Goal: Navigation & Orientation: Find specific page/section

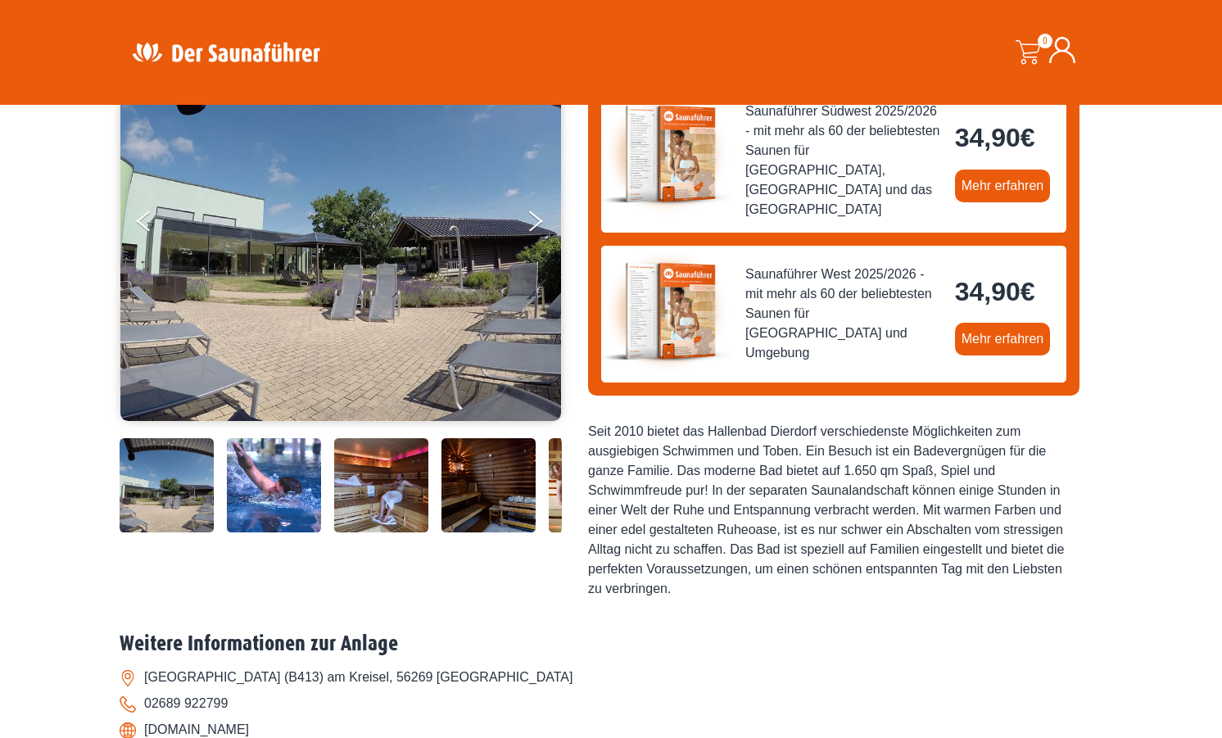
scroll to position [251, 0]
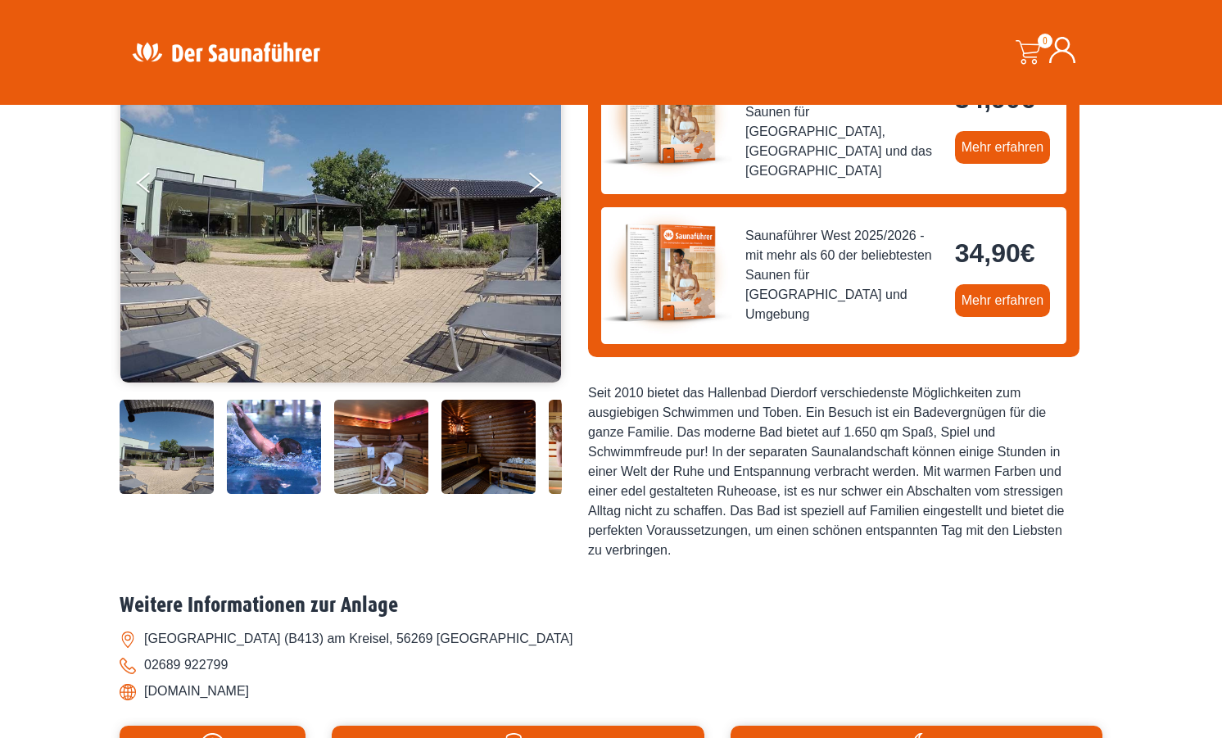
click at [500, 457] on img at bounding box center [488, 447] width 94 height 94
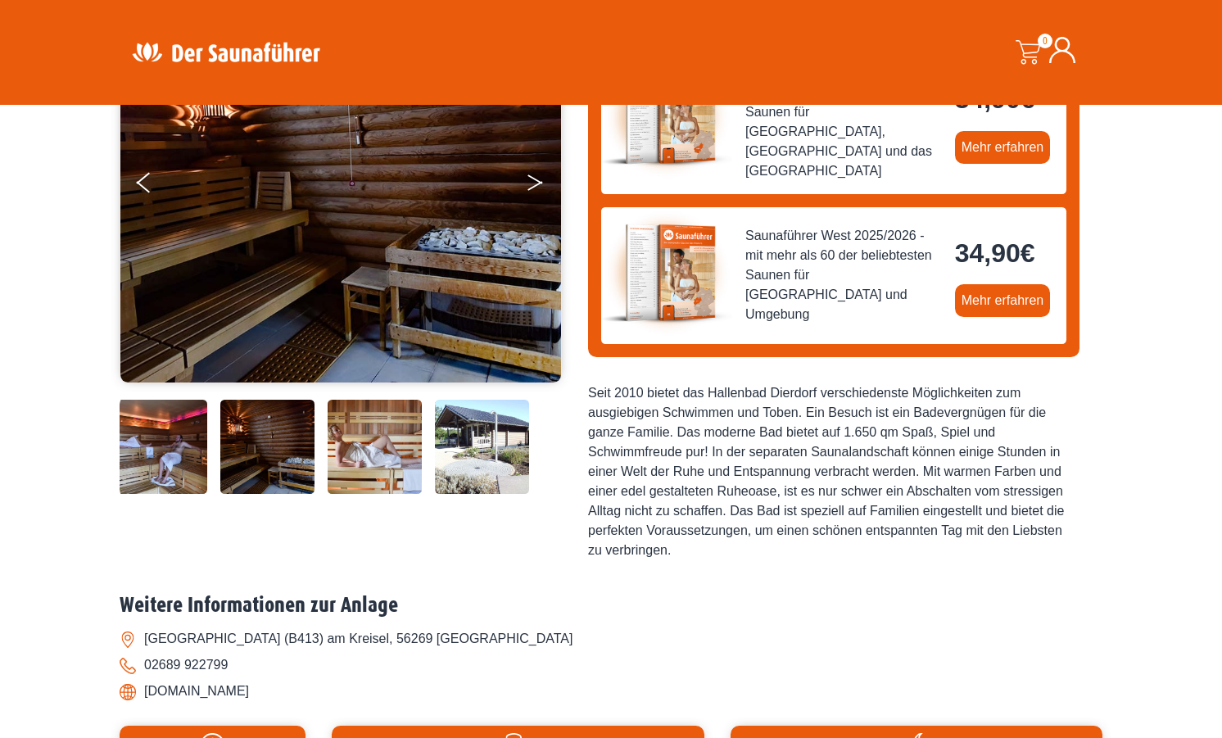
click at [533, 172] on button "Next" at bounding box center [546, 185] width 41 height 41
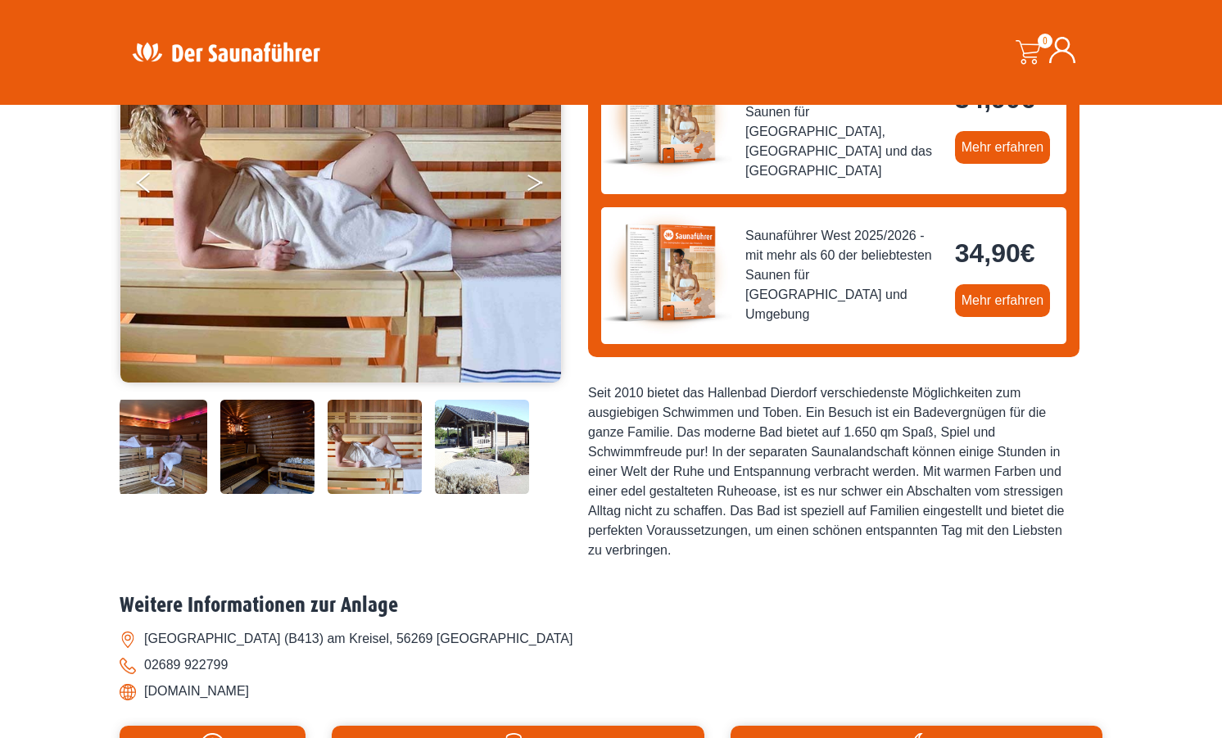
click at [533, 172] on button "Next" at bounding box center [546, 185] width 41 height 41
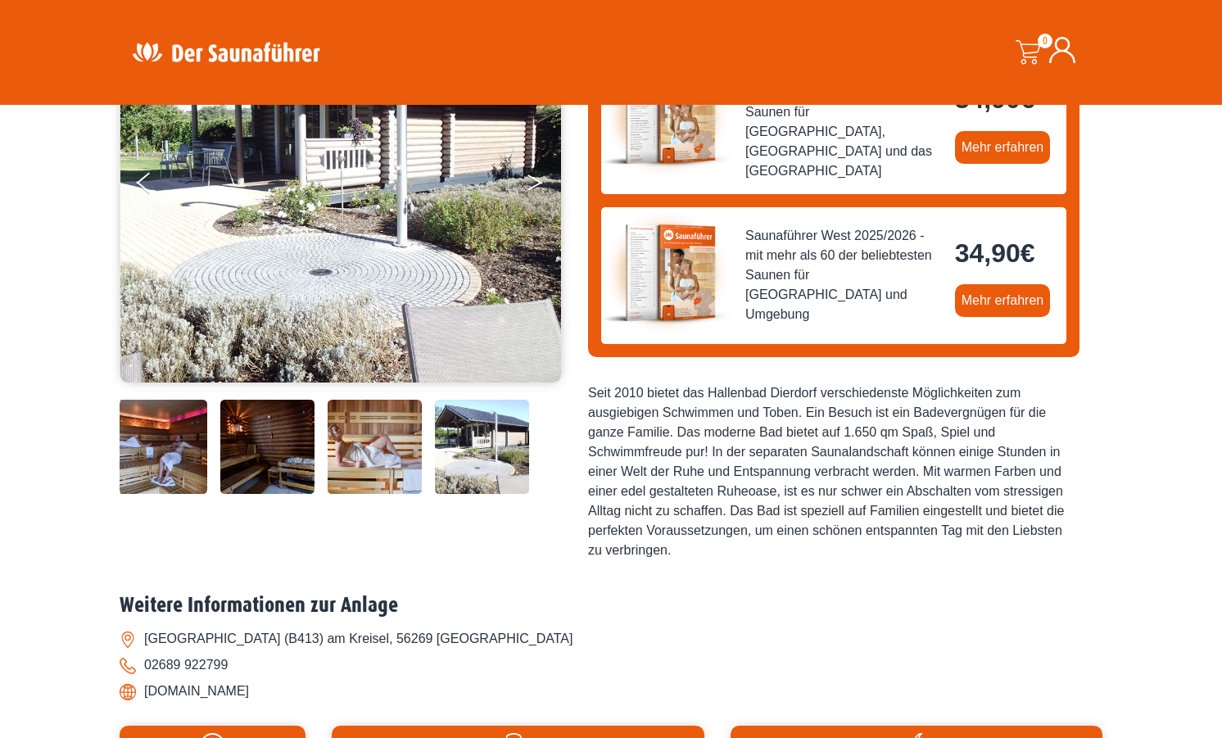
click at [533, 172] on button "Next" at bounding box center [546, 185] width 41 height 41
click at [141, 179] on button "Previous" at bounding box center [157, 185] width 41 height 41
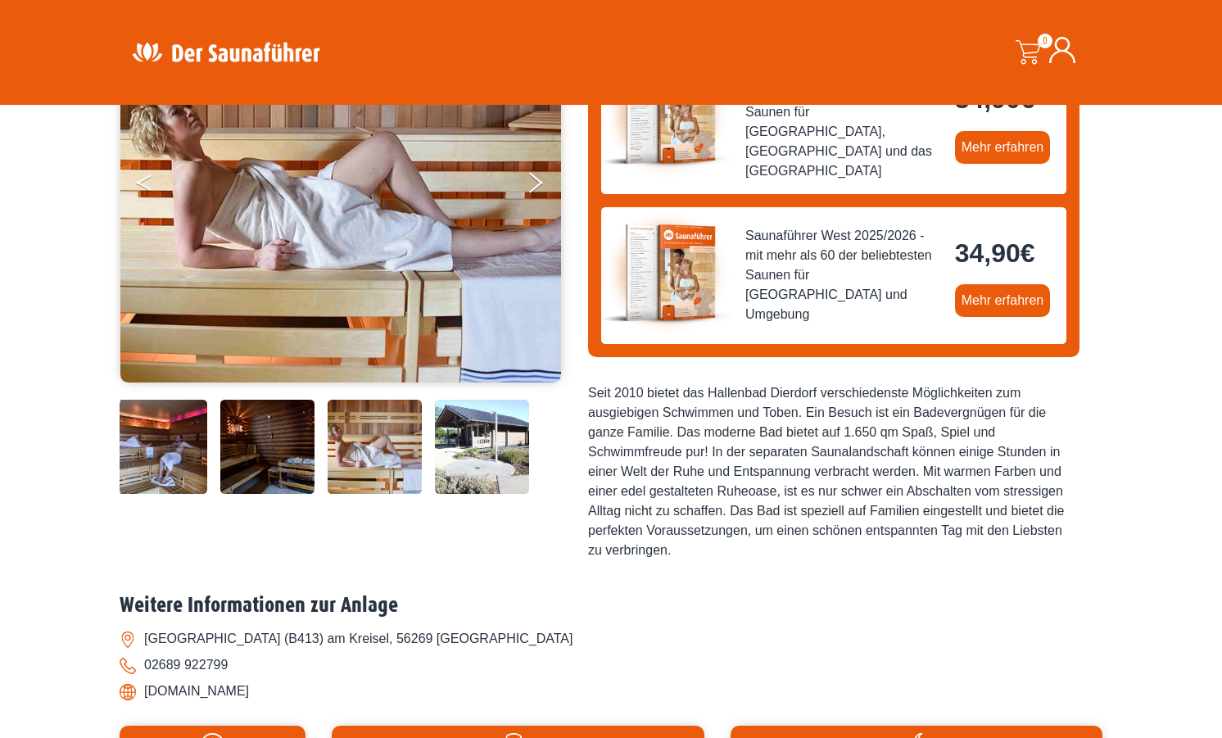
click at [141, 179] on button "Previous" at bounding box center [157, 185] width 41 height 41
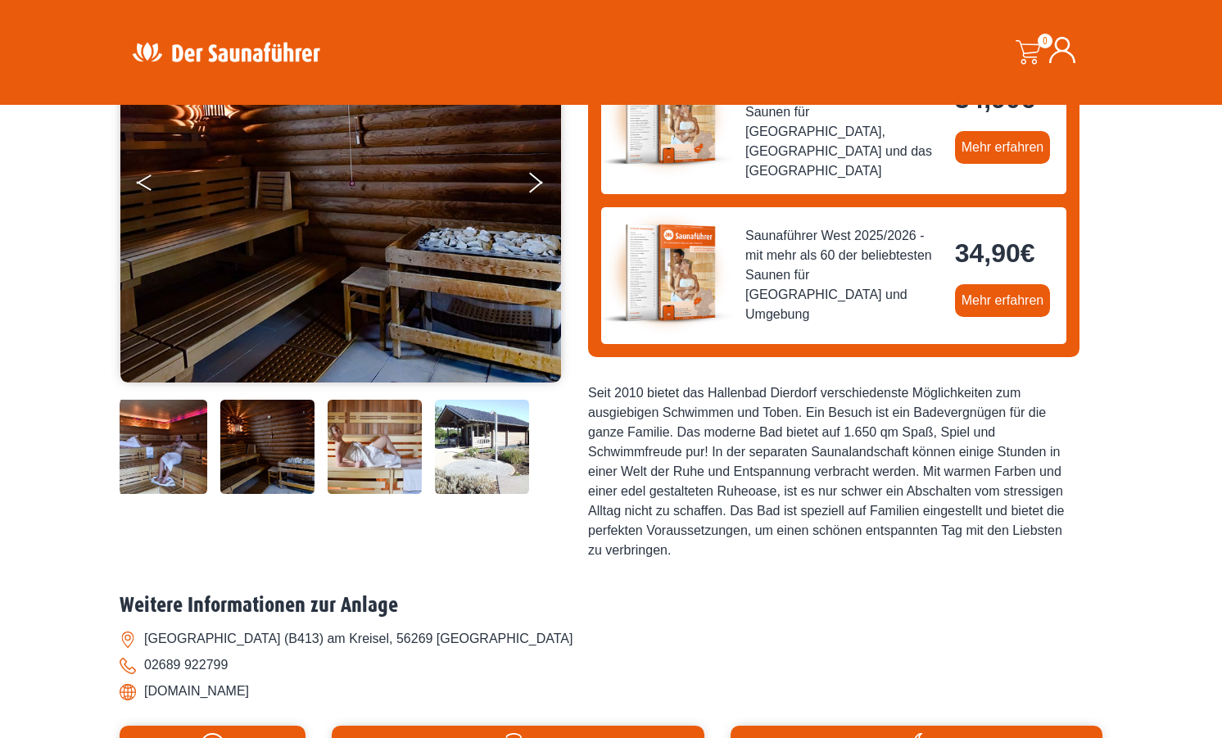
click at [141, 179] on button "Previous" at bounding box center [157, 185] width 41 height 41
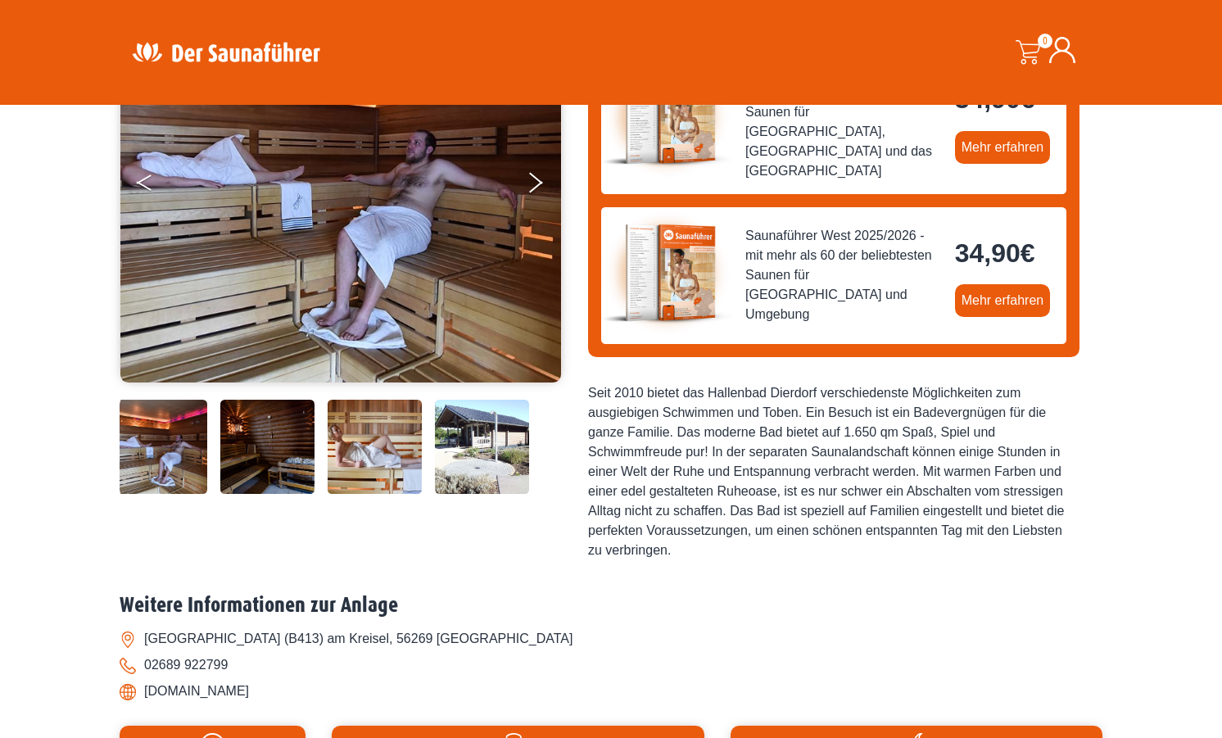
click at [141, 179] on button "Previous" at bounding box center [157, 185] width 41 height 41
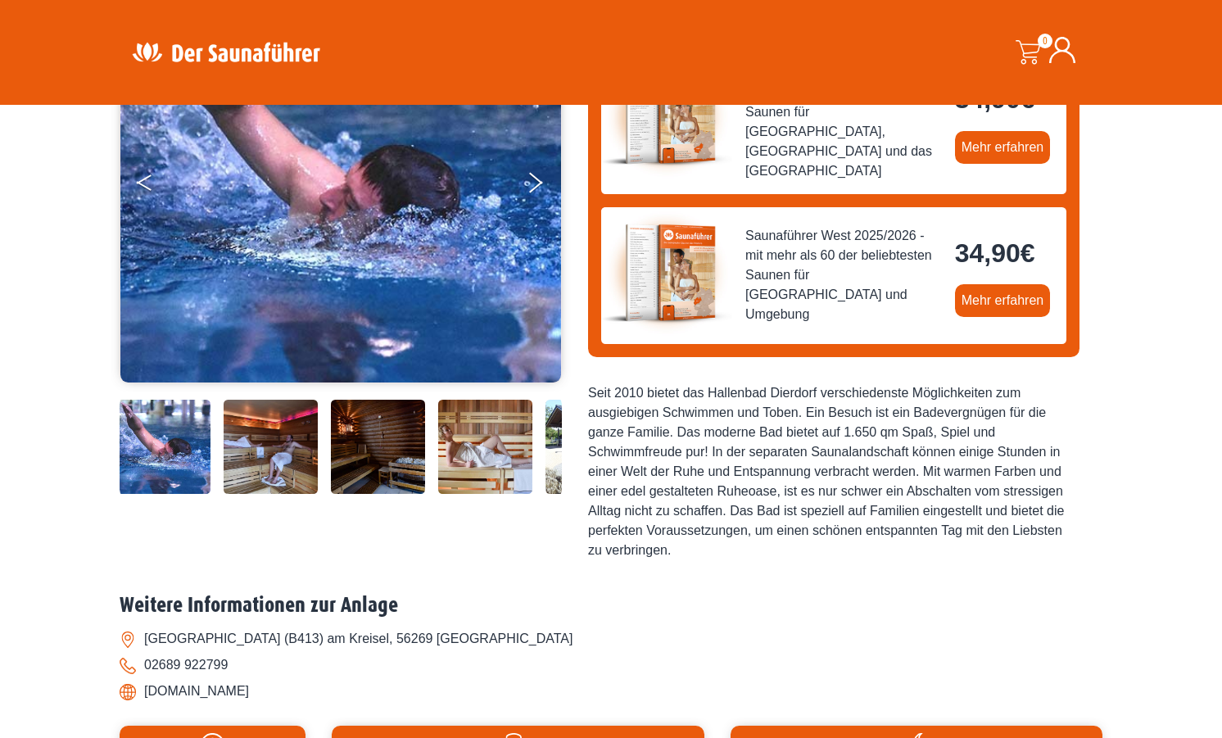
click at [141, 179] on button "Previous" at bounding box center [157, 185] width 41 height 41
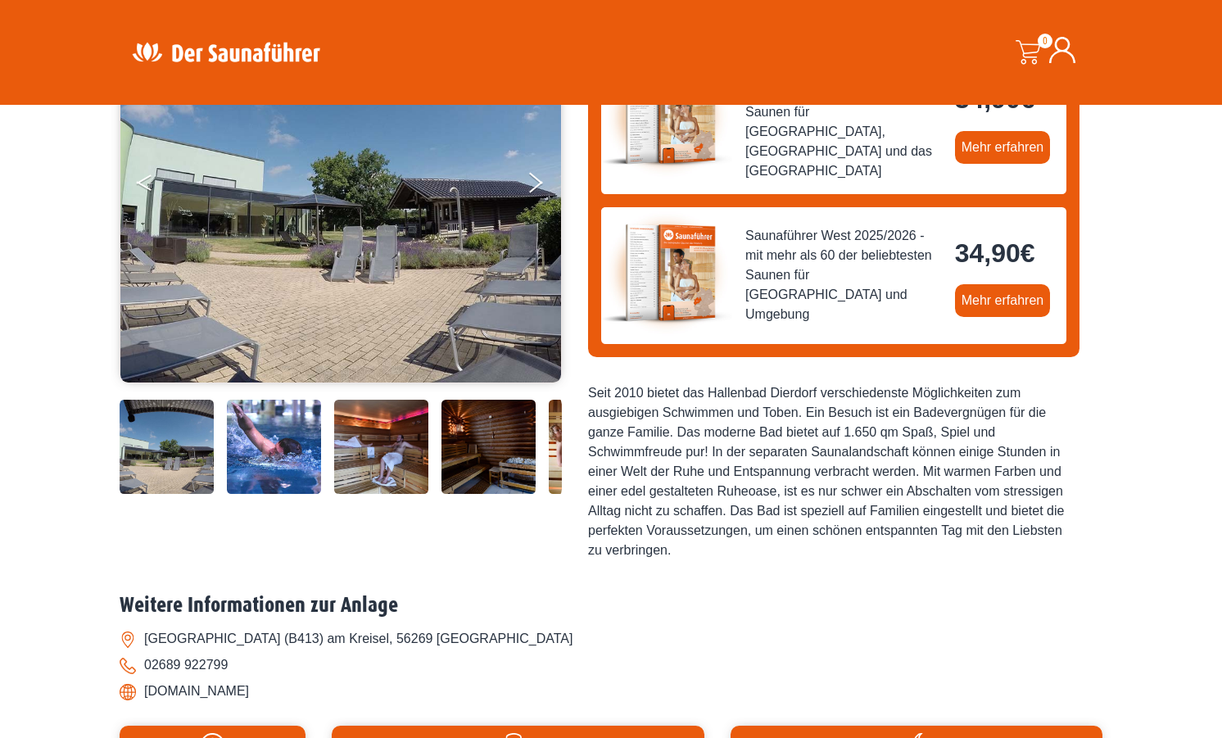
click at [141, 179] on button "Previous" at bounding box center [157, 185] width 41 height 41
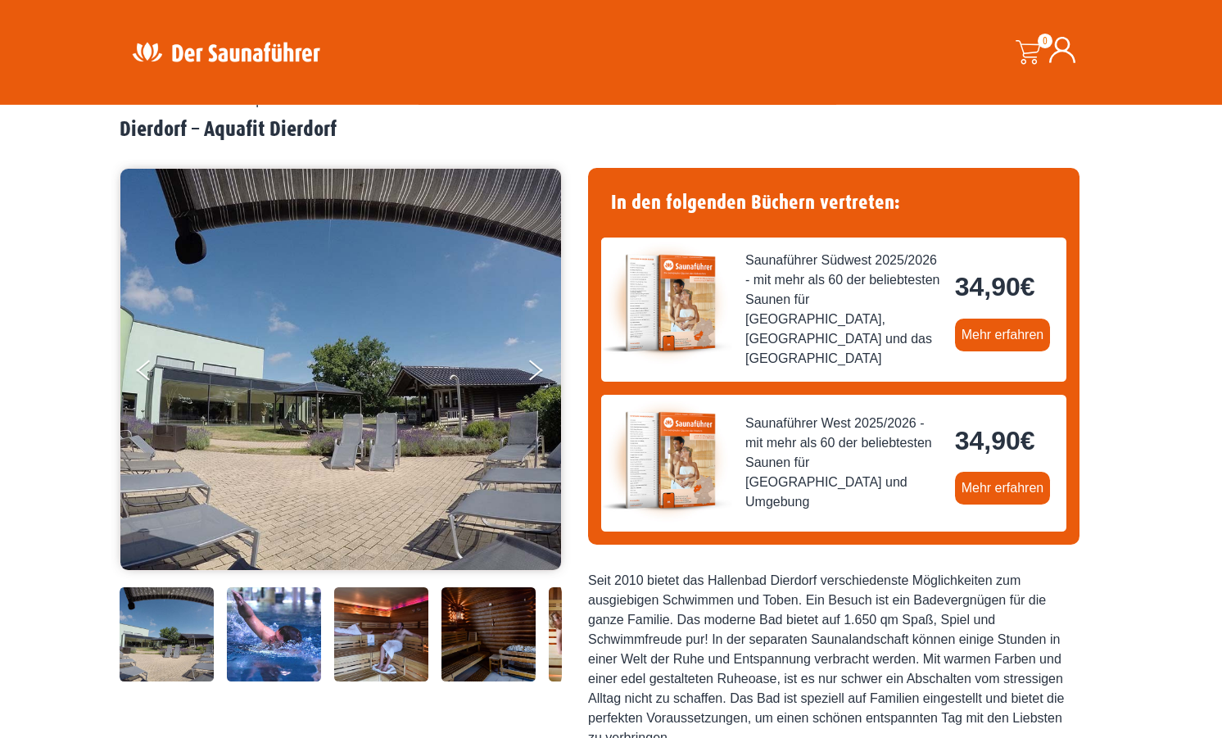
scroll to position [0, 0]
